Goal: Information Seeking & Learning: Learn about a topic

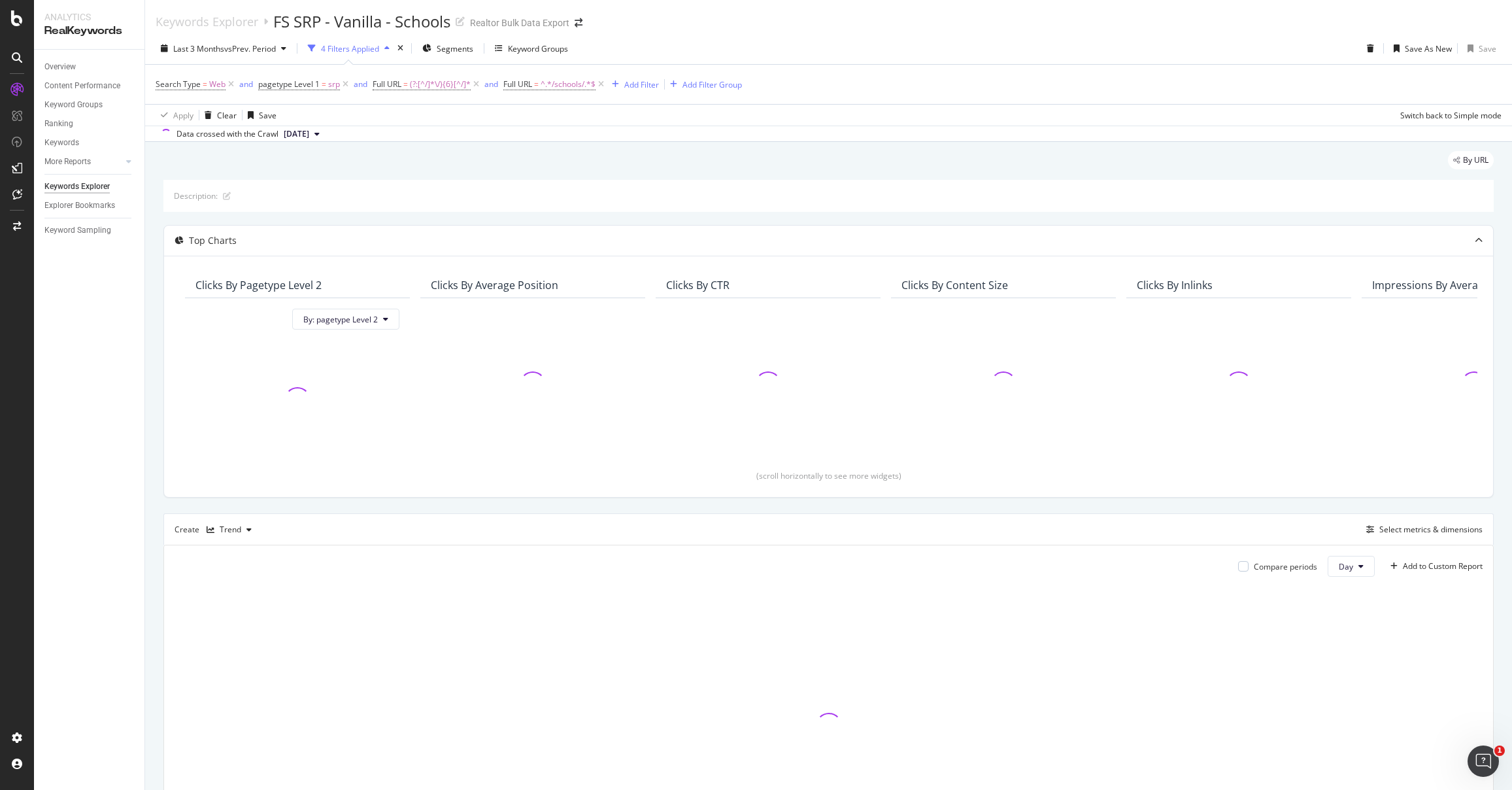
click at [1014, 43] on div "Last 3 Months vs Prev. Period 4 Filters Applied Segments Keyword Groups Save As…" at bounding box center [828, 51] width 1367 height 26
